Goal: Information Seeking & Learning: Learn about a topic

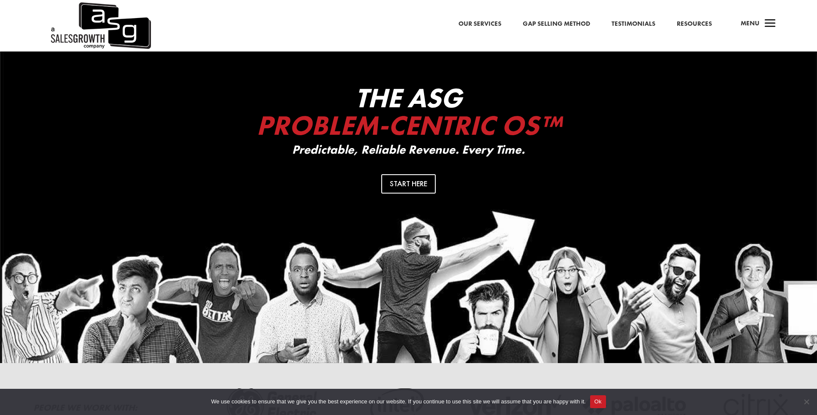
click at [492, 23] on link "Our Services" at bounding box center [480, 23] width 43 height 11
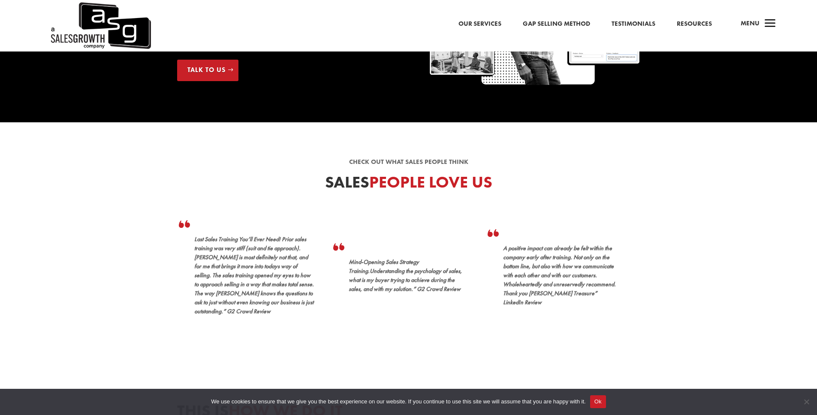
scroll to position [707, 0]
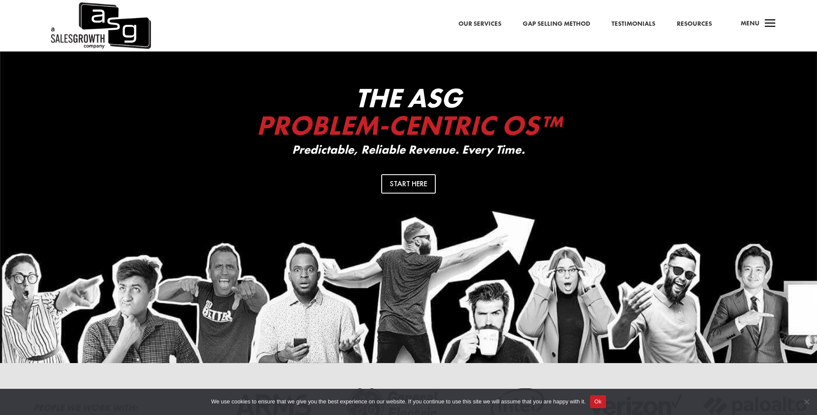
click at [571, 38] on div "Our Services Gap Selling Method Testimonials Resources a Menu" at bounding box center [408, 25] width 817 height 51
click at [571, 25] on link "Gap Selling Method" at bounding box center [556, 23] width 67 height 11
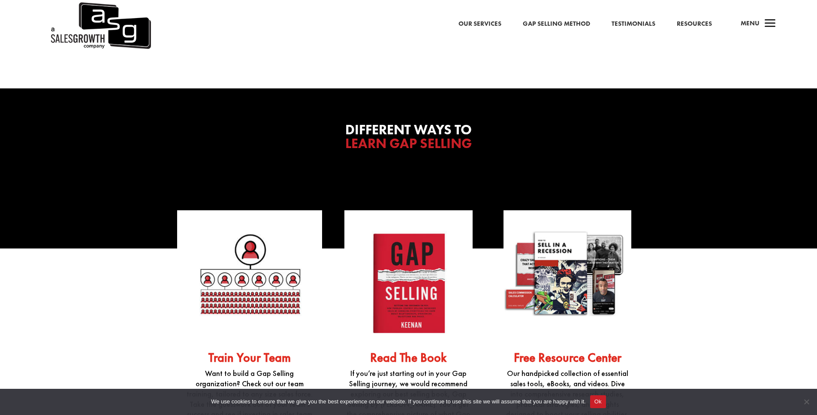
scroll to position [2254, 0]
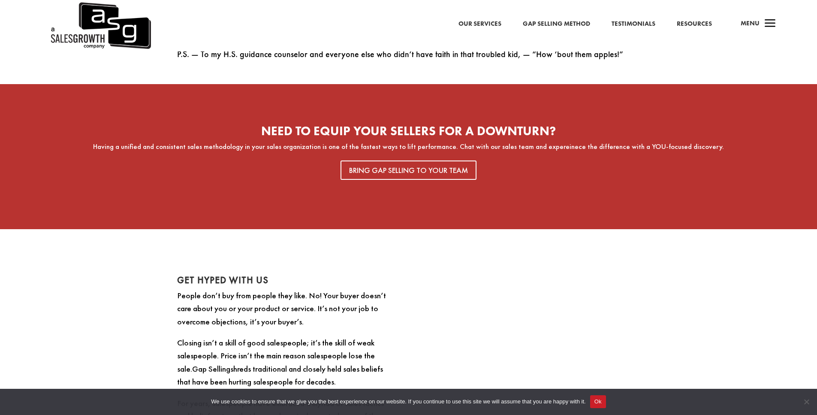
scroll to position [1637, 0]
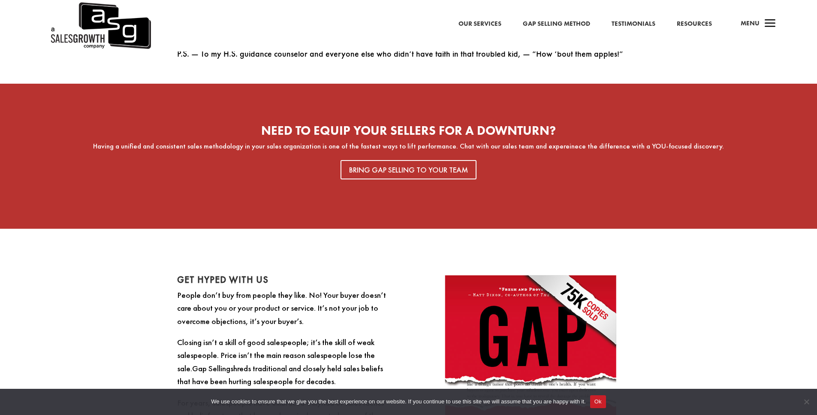
click at [473, 20] on link "Our Services" at bounding box center [480, 23] width 43 height 11
